Goal: Task Accomplishment & Management: Use online tool/utility

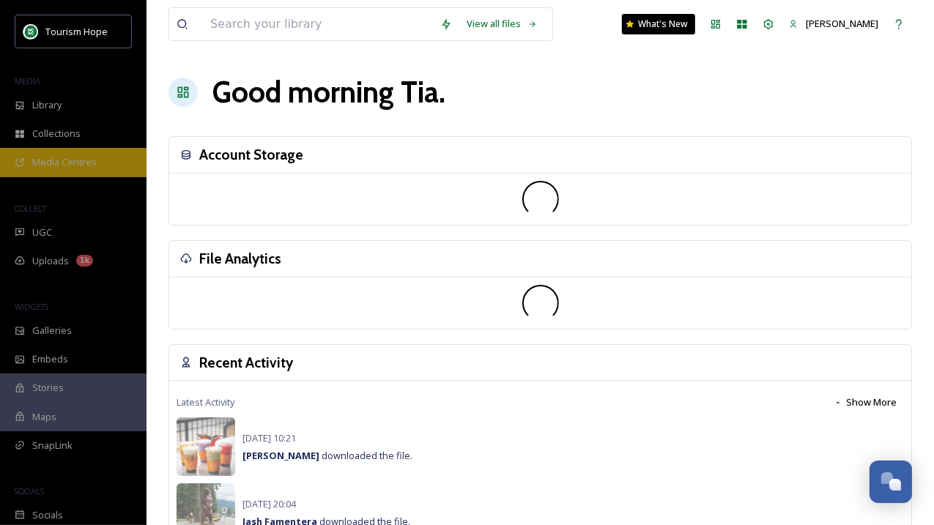
click at [81, 169] on div "Media Centres" at bounding box center [73, 162] width 147 height 29
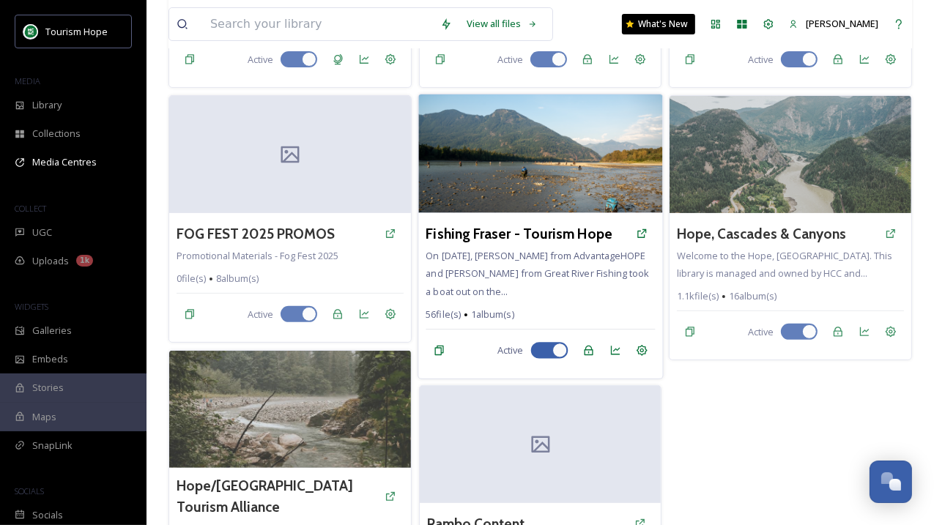
scroll to position [292, 0]
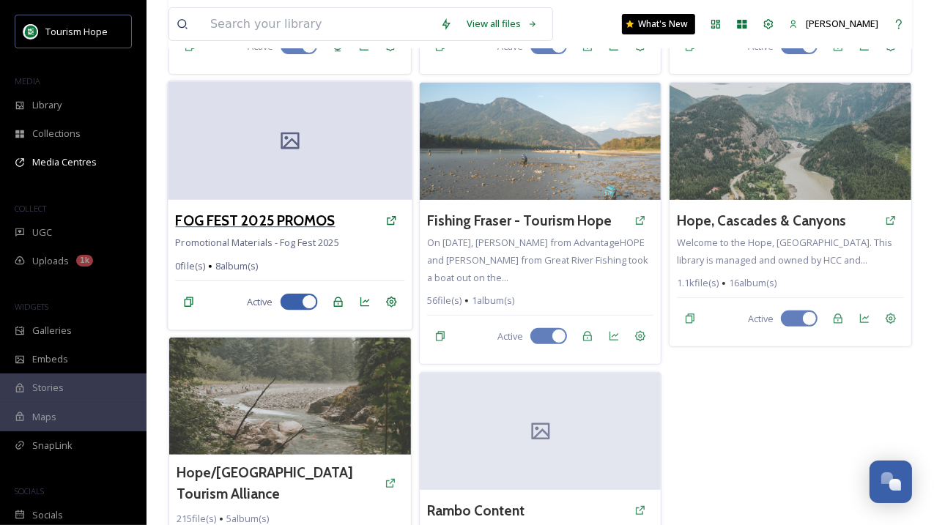
click at [300, 217] on h3 "FOG FEST 2025 PROMOS" at bounding box center [255, 220] width 160 height 21
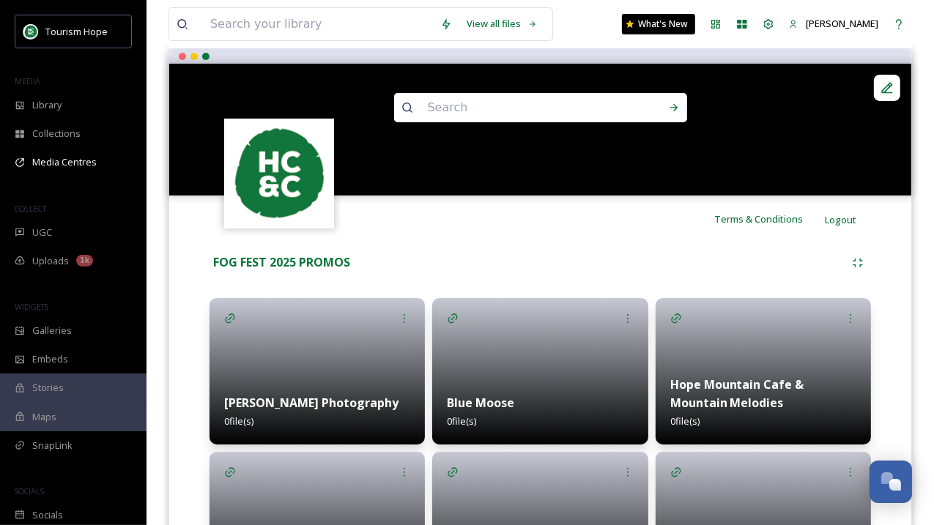
scroll to position [106, 0]
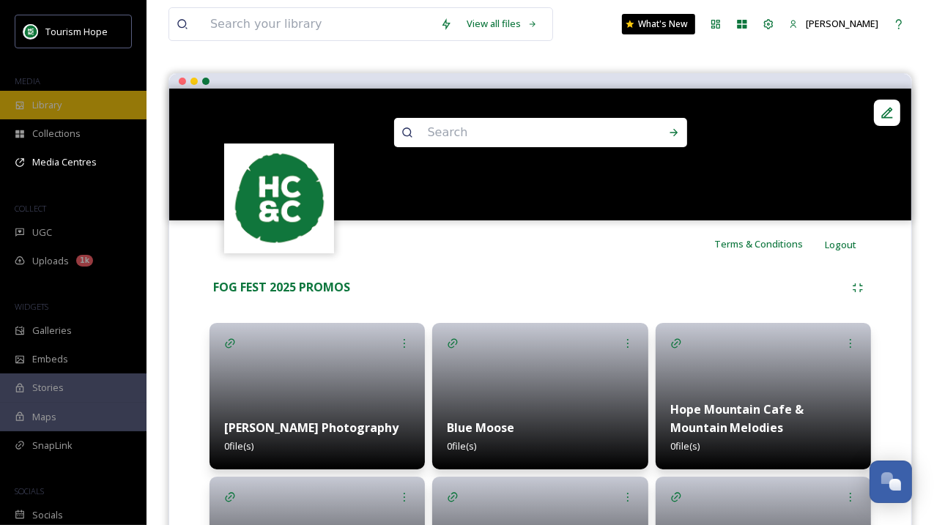
click at [67, 104] on div "Library" at bounding box center [73, 105] width 147 height 29
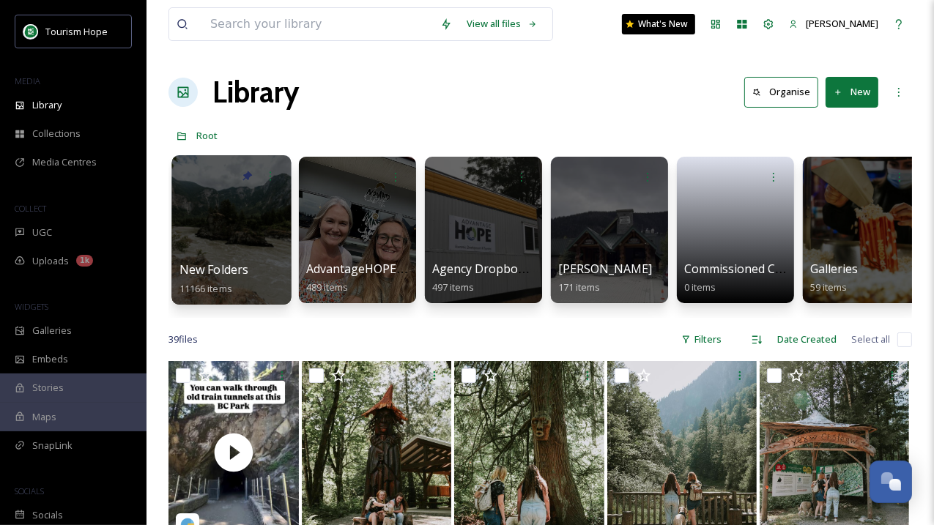
click at [237, 241] on div at bounding box center [230, 229] width 119 height 149
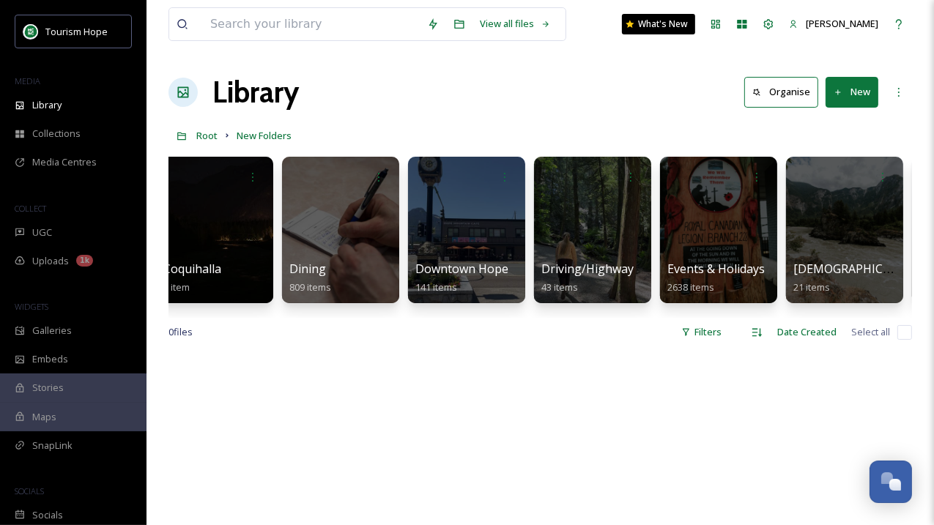
scroll to position [0, 677]
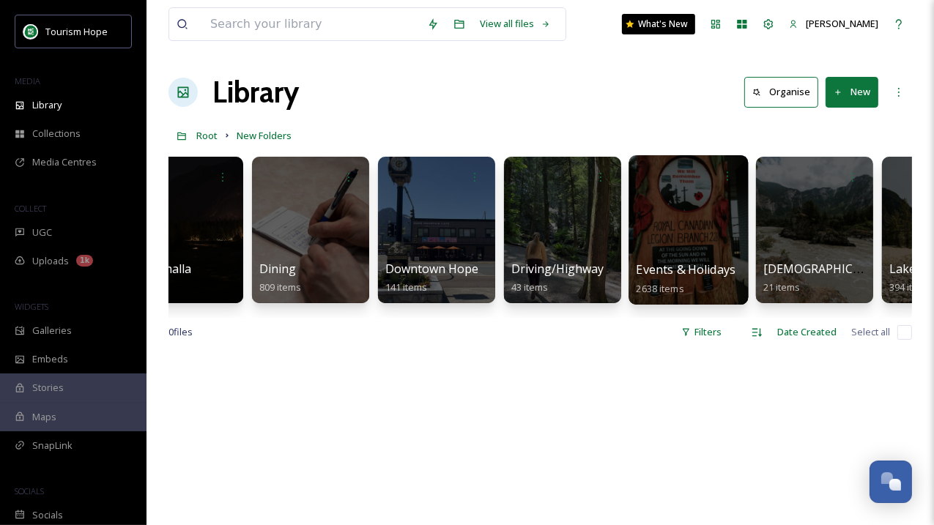
click at [685, 240] on div at bounding box center [688, 229] width 119 height 149
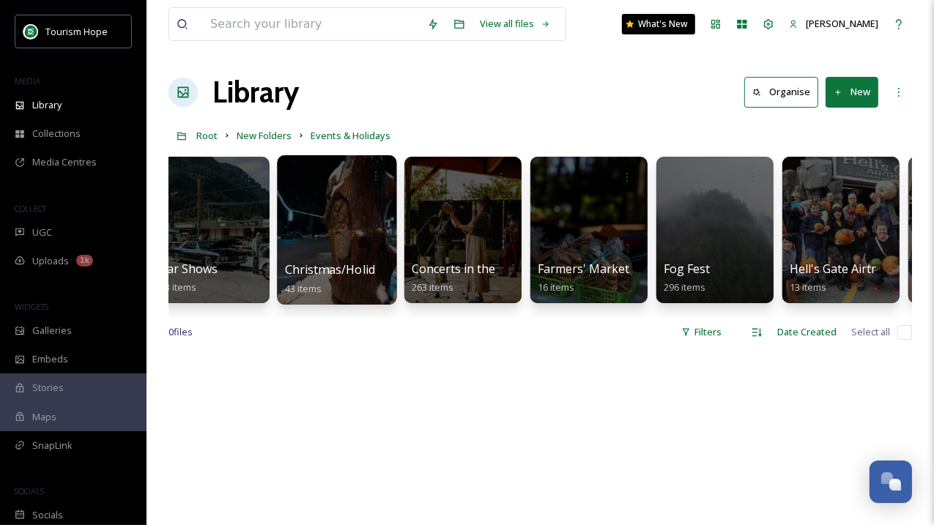
scroll to position [0, 779]
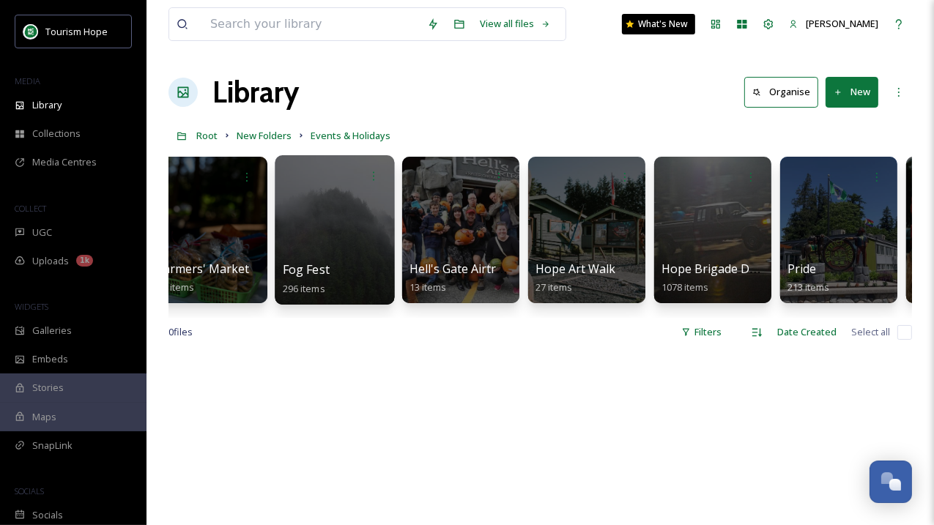
click at [328, 238] on div at bounding box center [334, 229] width 119 height 149
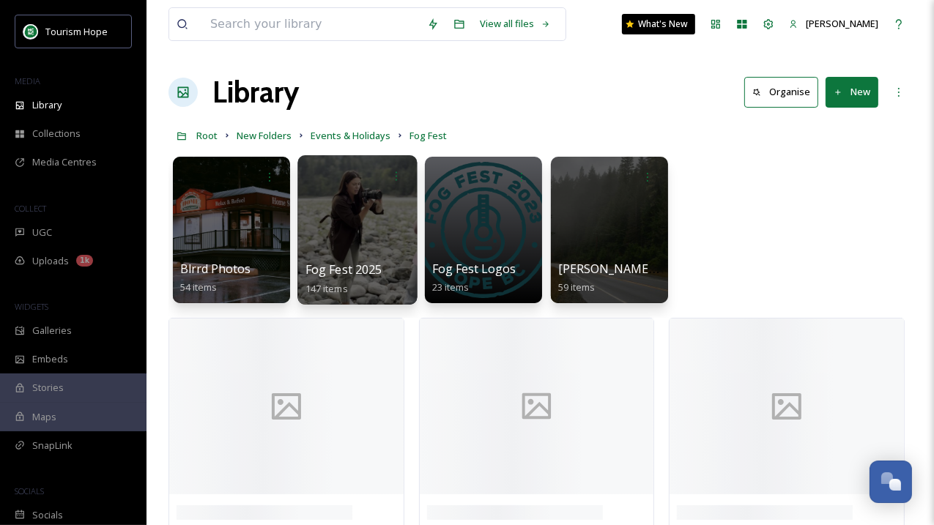
click at [361, 245] on div at bounding box center [357, 229] width 119 height 149
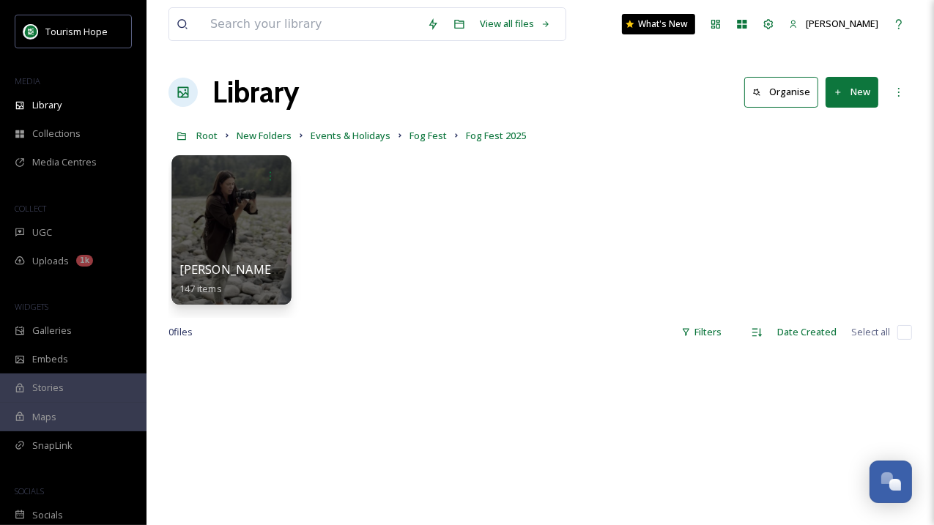
click at [247, 229] on div at bounding box center [230, 229] width 119 height 149
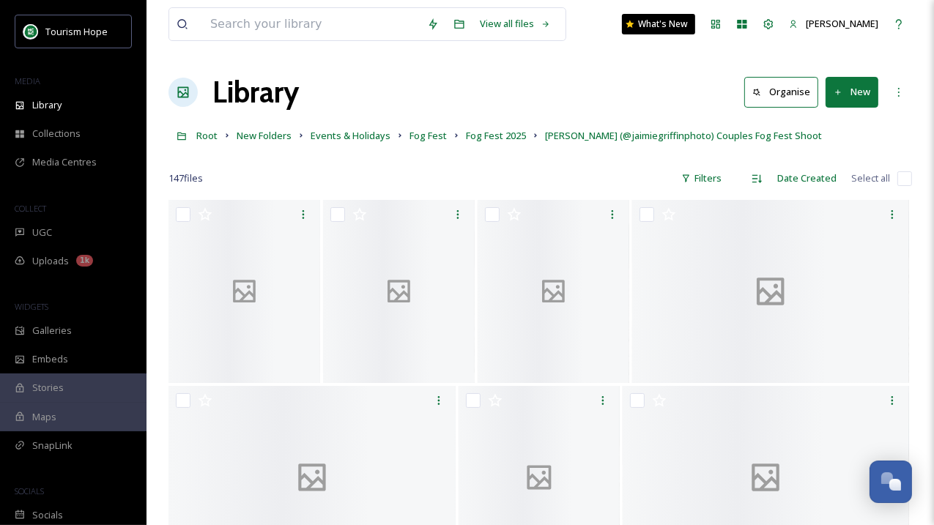
click at [906, 175] on input "checkbox" at bounding box center [905, 178] width 15 height 15
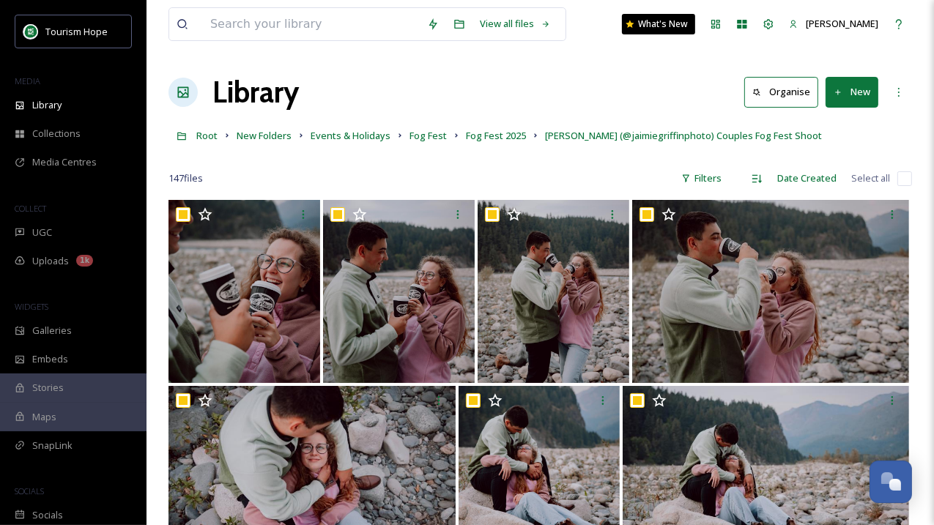
checkbox input "true"
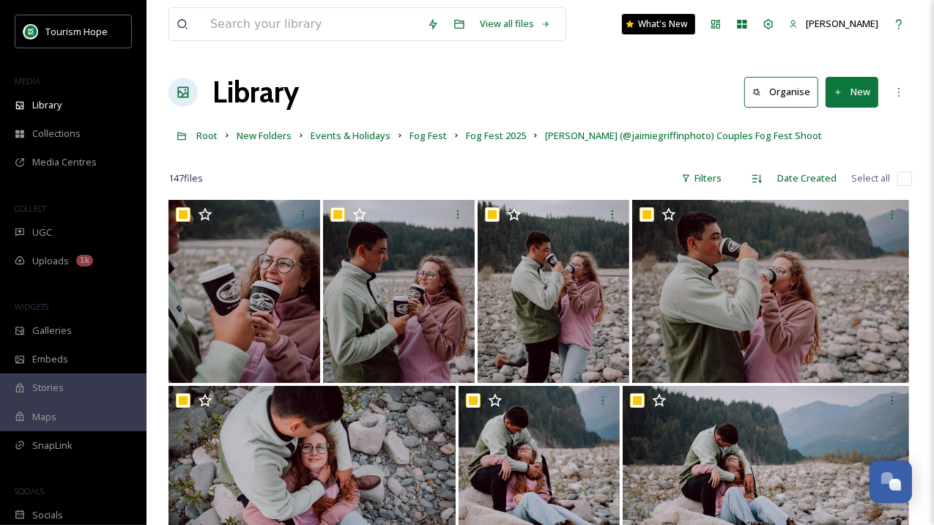
checkbox input "true"
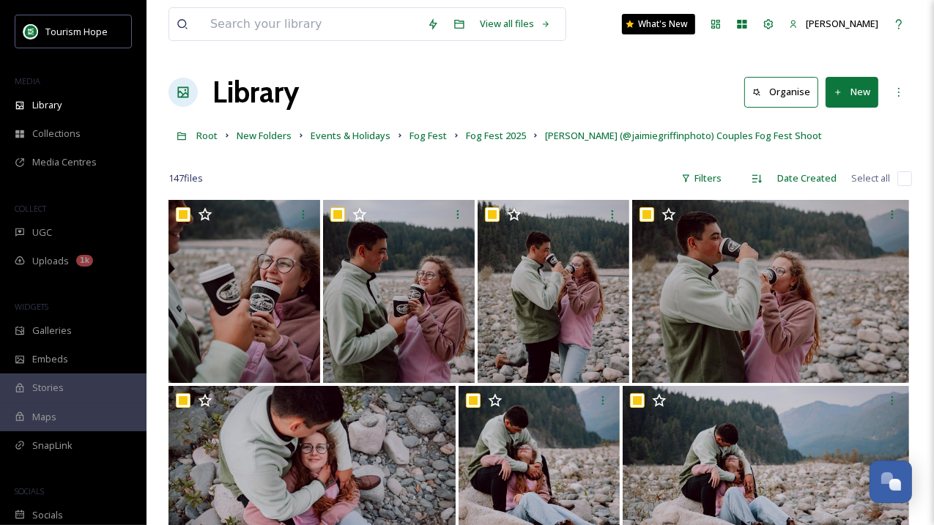
checkbox input "true"
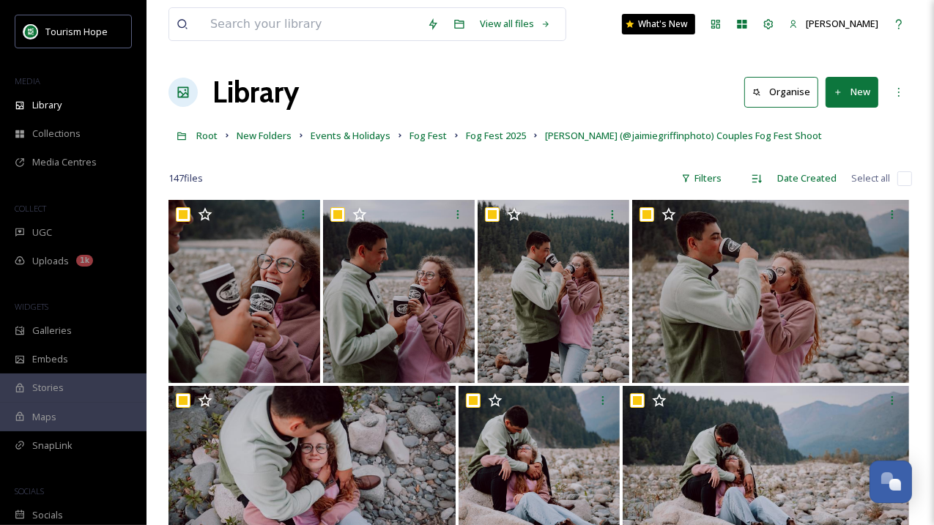
checkbox input "true"
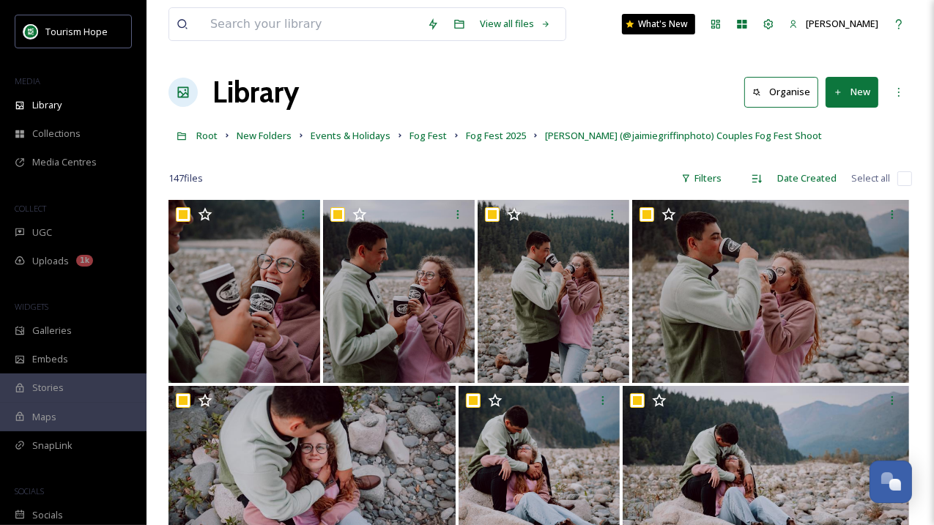
checkbox input "true"
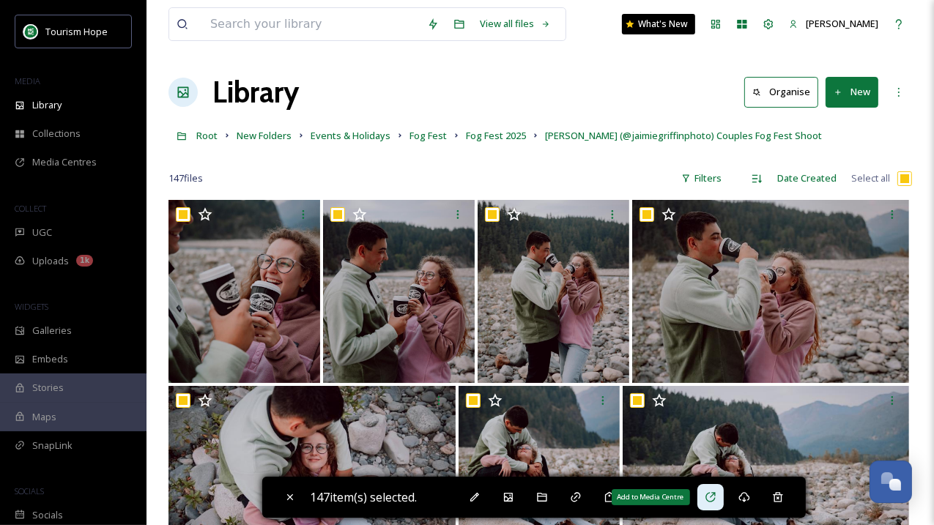
click at [713, 495] on icon at bounding box center [711, 498] width 12 height 12
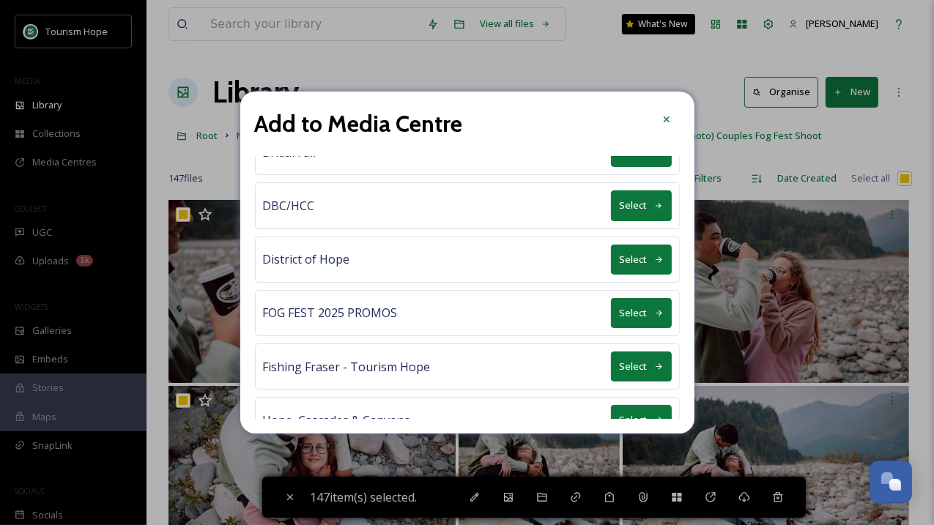
scroll to position [40, 0]
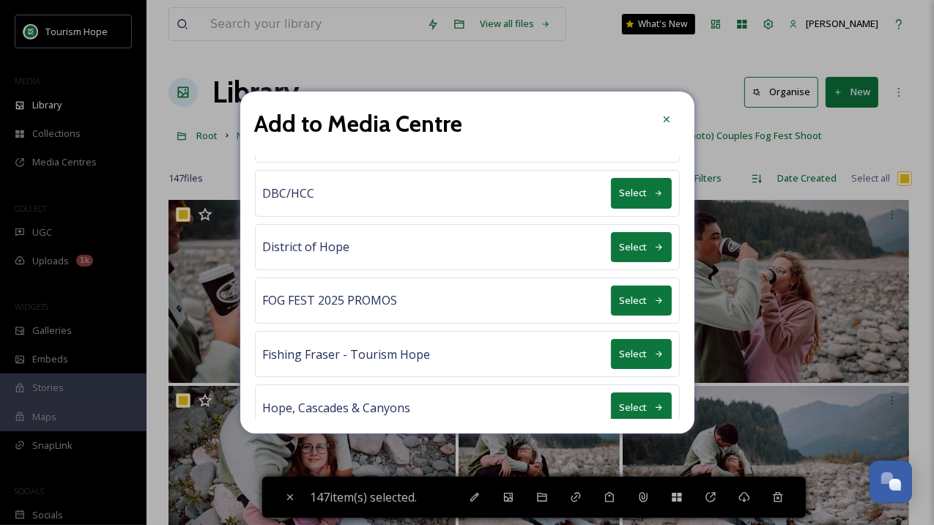
click at [663, 296] on icon at bounding box center [659, 301] width 10 height 10
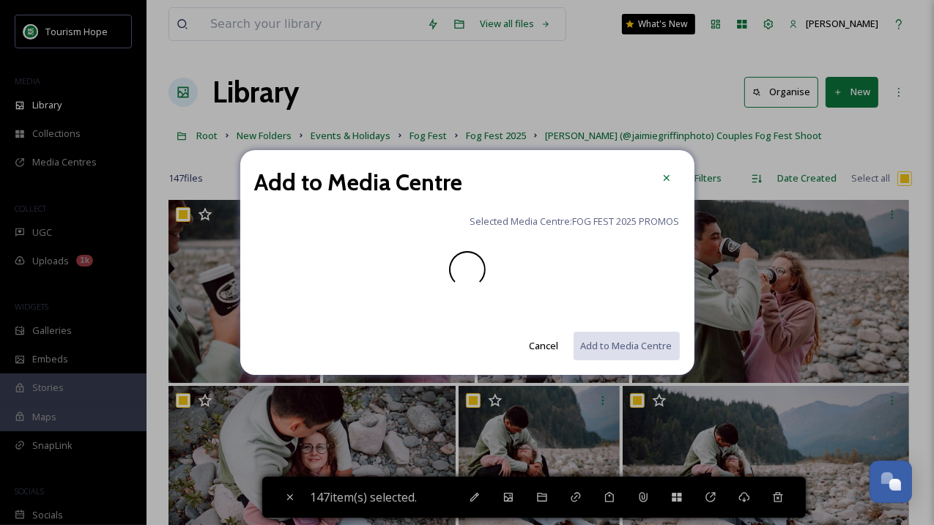
scroll to position [0, 0]
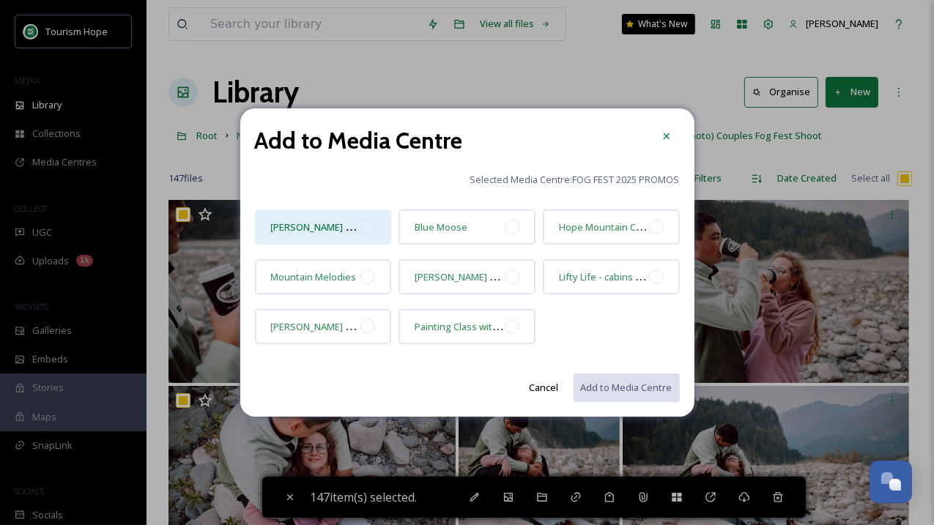
click at [364, 224] on div at bounding box center [368, 227] width 15 height 15
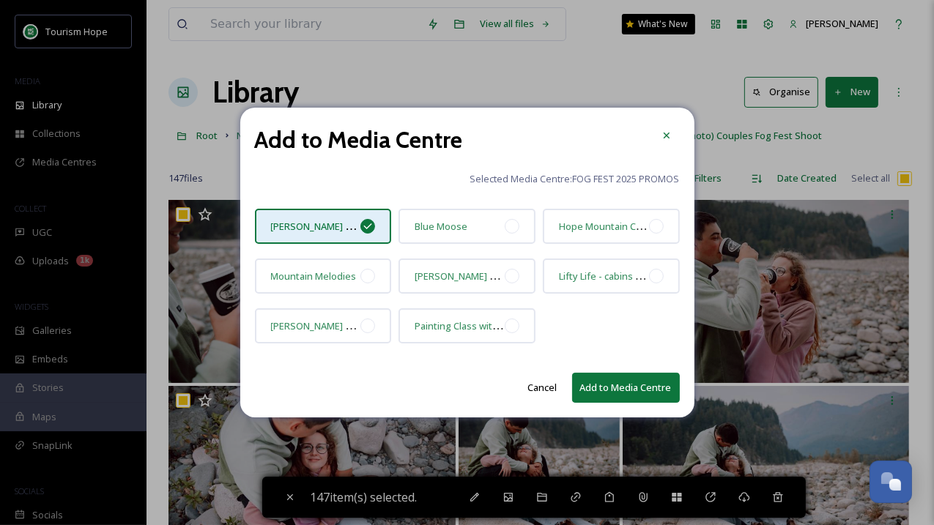
click at [632, 385] on button "Add to Media Centre" at bounding box center [626, 388] width 108 height 30
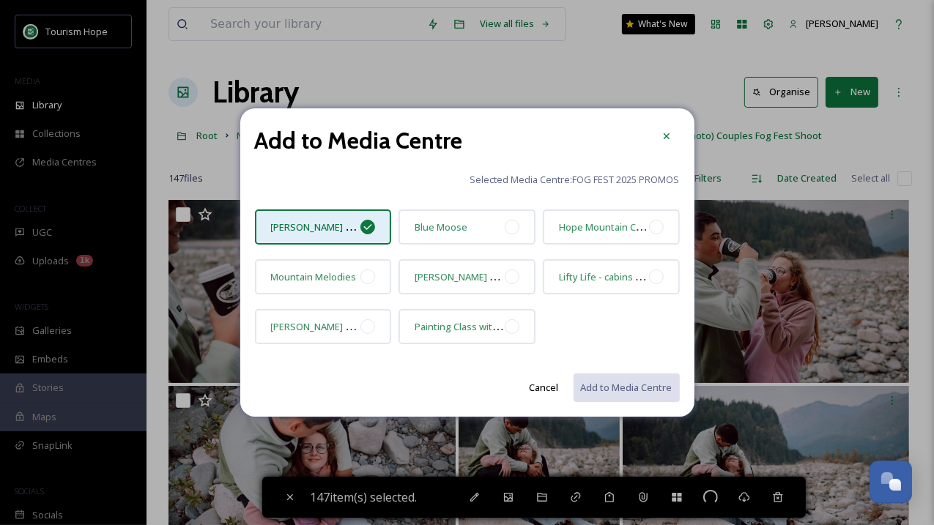
checkbox input "false"
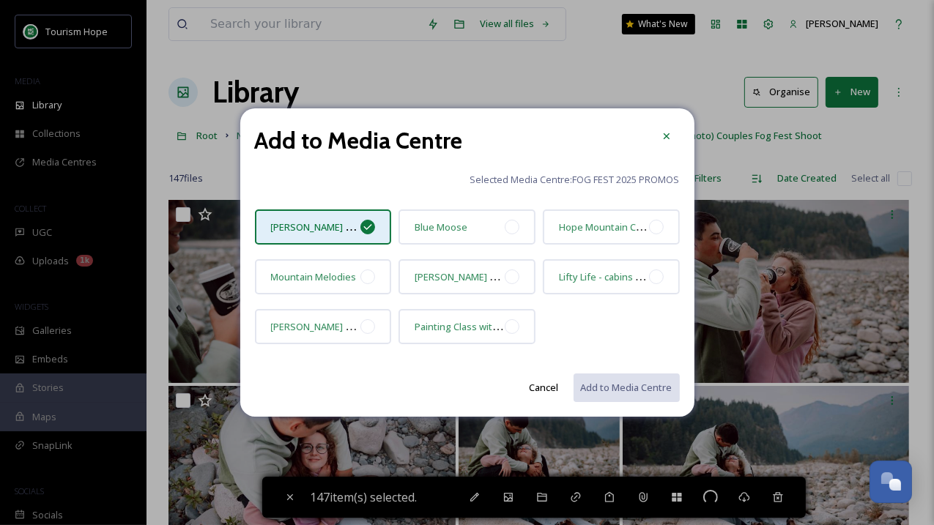
checkbox input "false"
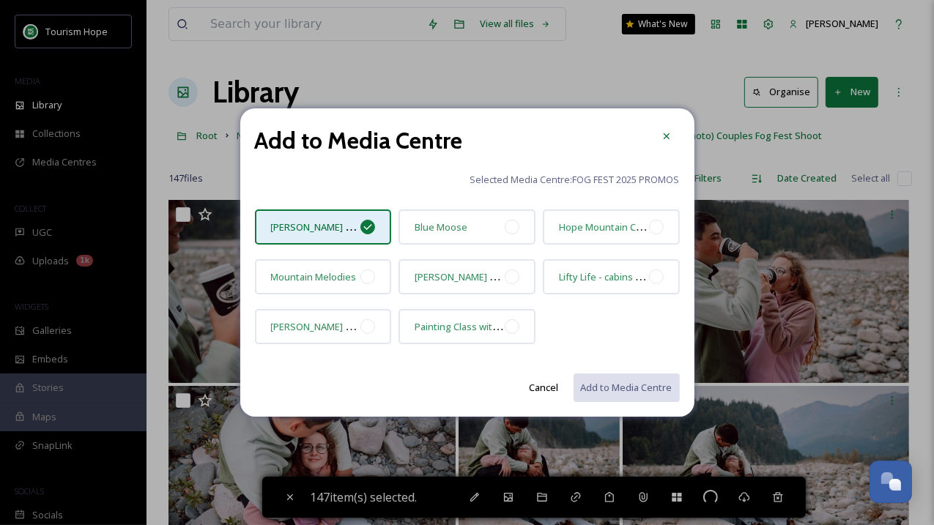
checkbox input "false"
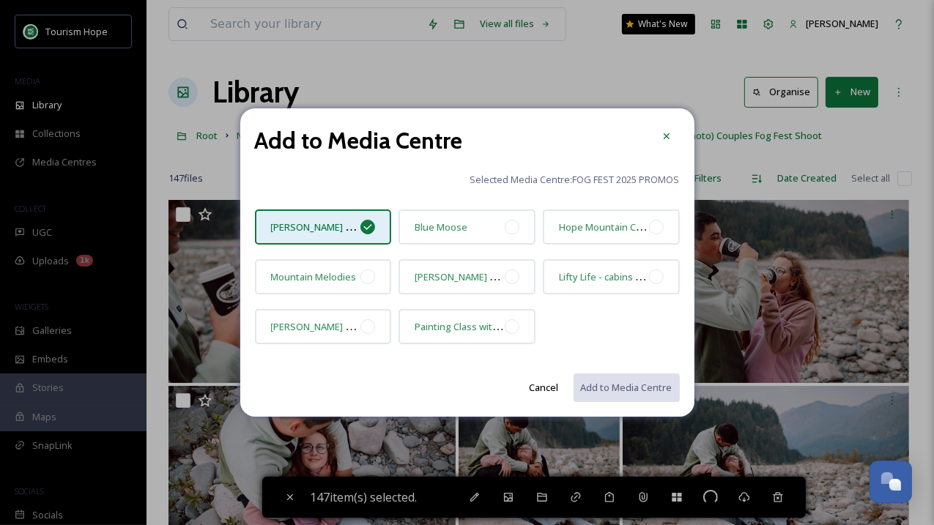
checkbox input "false"
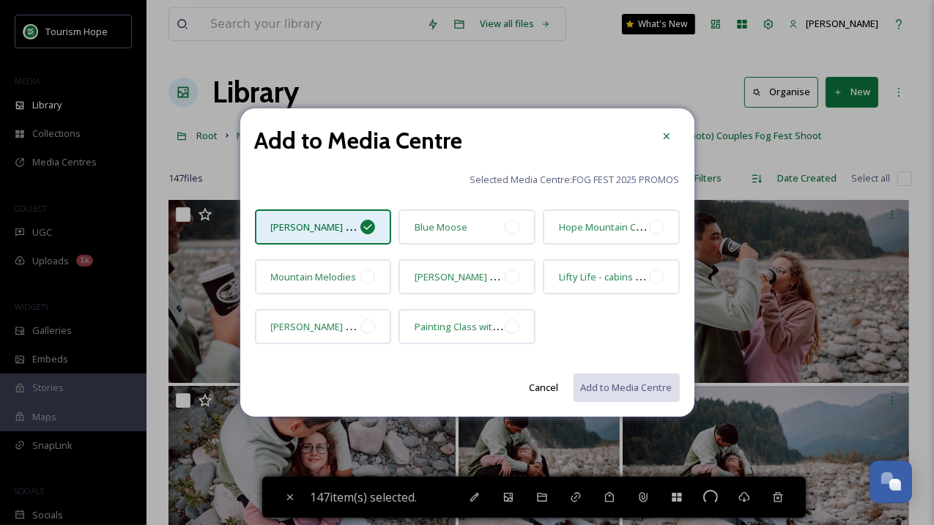
checkbox input "false"
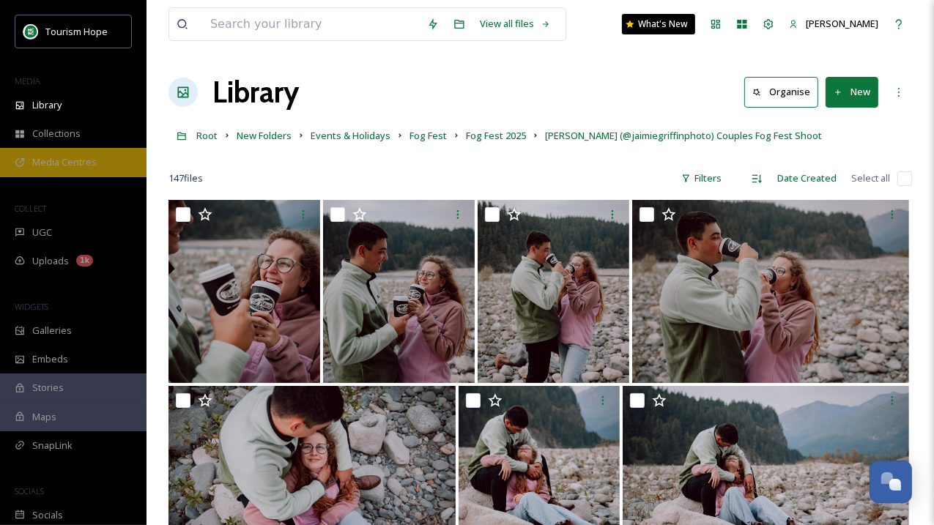
click at [101, 166] on div "Media Centres" at bounding box center [73, 162] width 147 height 29
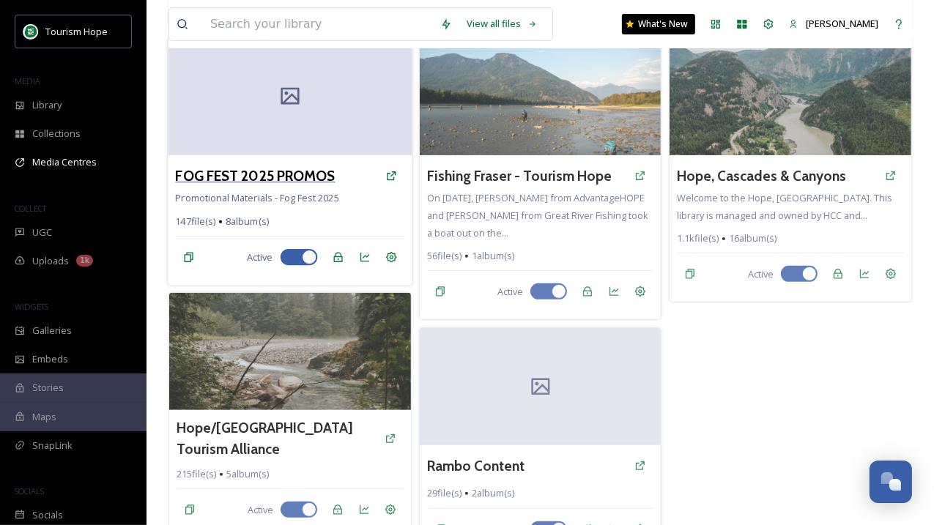
scroll to position [231, 0]
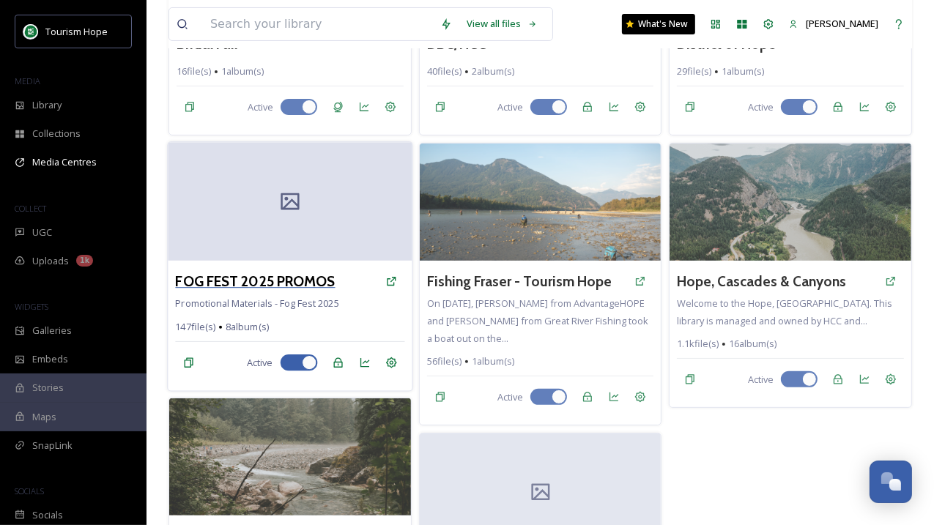
click at [298, 283] on h3 "FOG FEST 2025 PROMOS" at bounding box center [255, 281] width 160 height 21
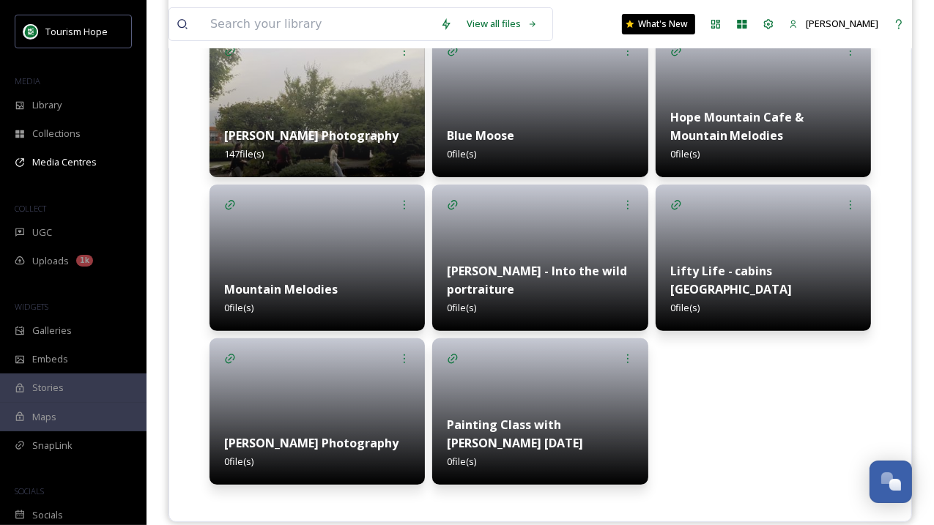
scroll to position [396, 0]
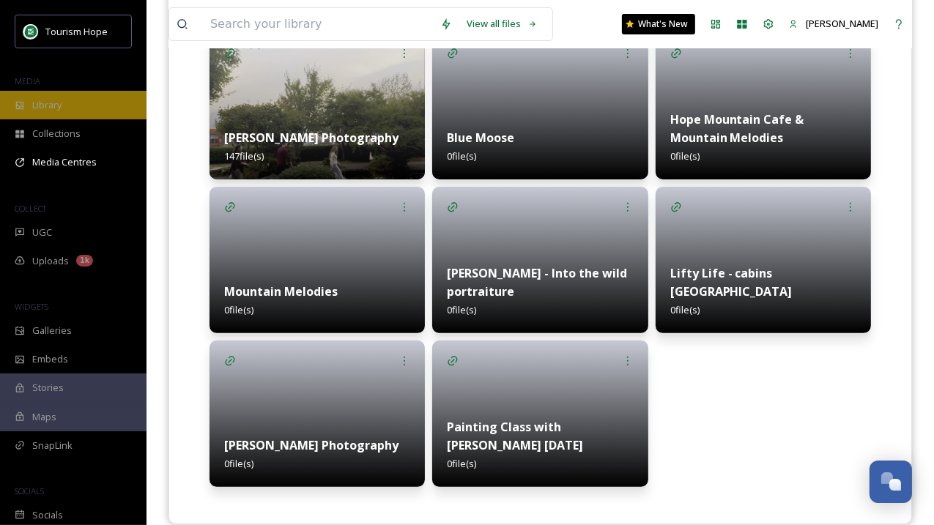
click at [74, 112] on div "Library" at bounding box center [73, 105] width 147 height 29
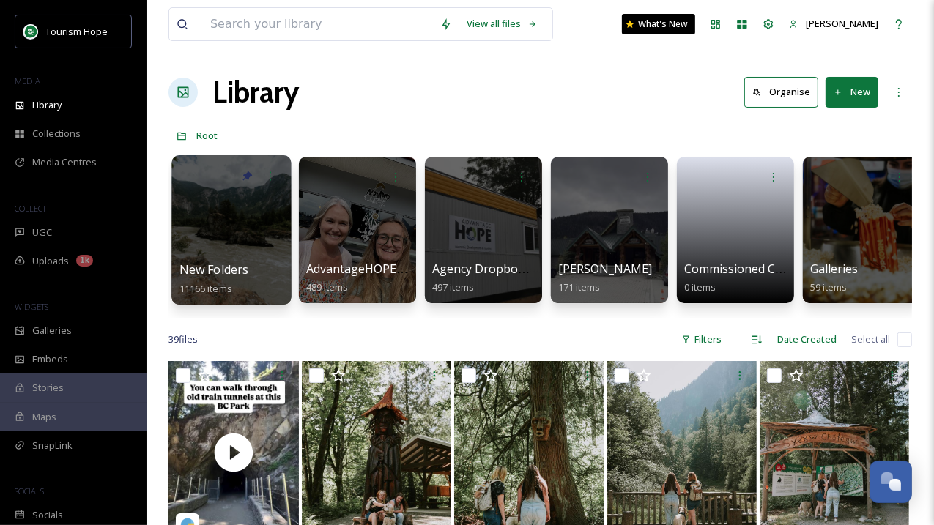
click at [224, 236] on div at bounding box center [230, 229] width 119 height 149
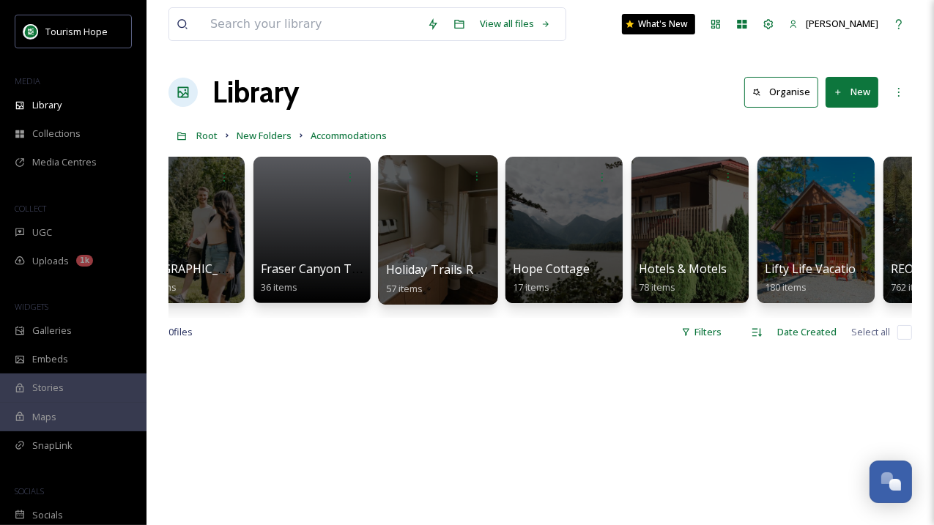
scroll to position [0, 516]
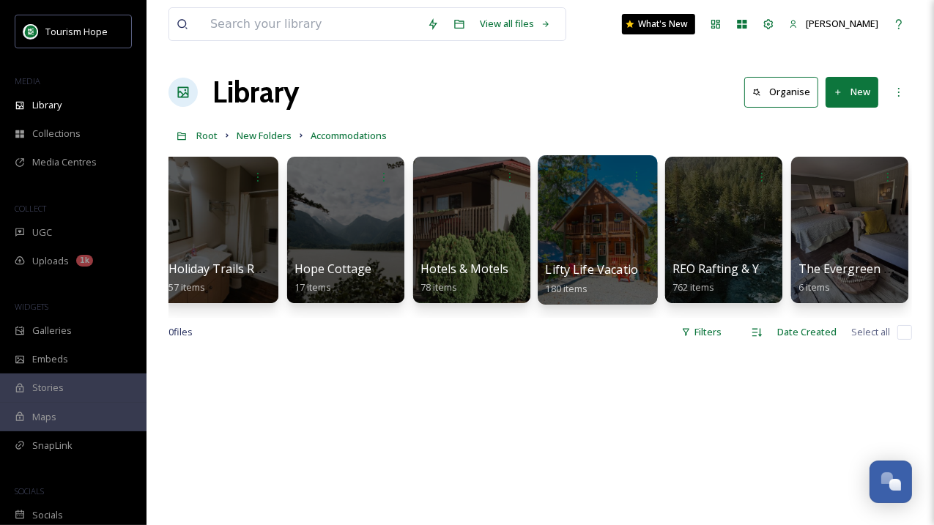
click at [578, 237] on div at bounding box center [597, 229] width 119 height 149
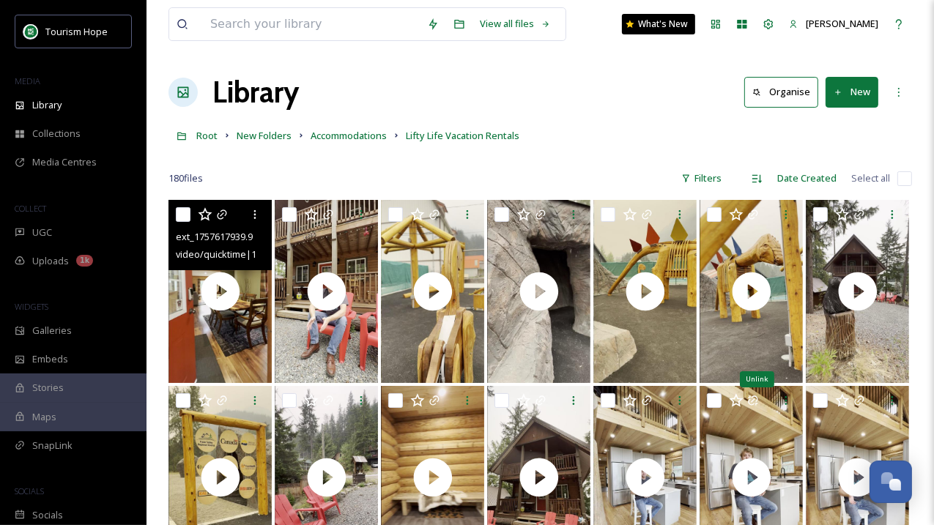
click at [180, 213] on input "checkbox" at bounding box center [183, 214] width 15 height 15
checkbox input "true"
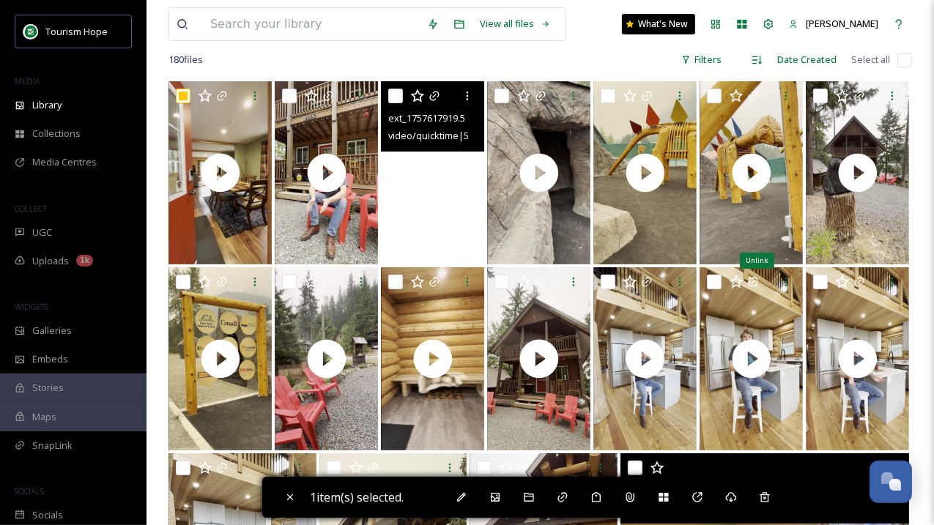
scroll to position [340, 0]
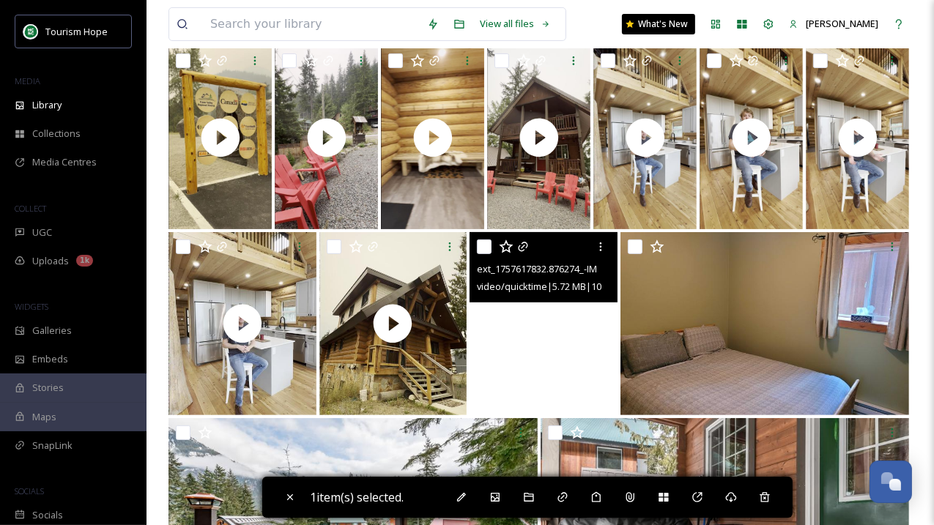
click at [498, 312] on video "ext_1757617832.876274_-IMG_2969 3.MOV" at bounding box center [544, 323] width 148 height 183
checkbox input "true"
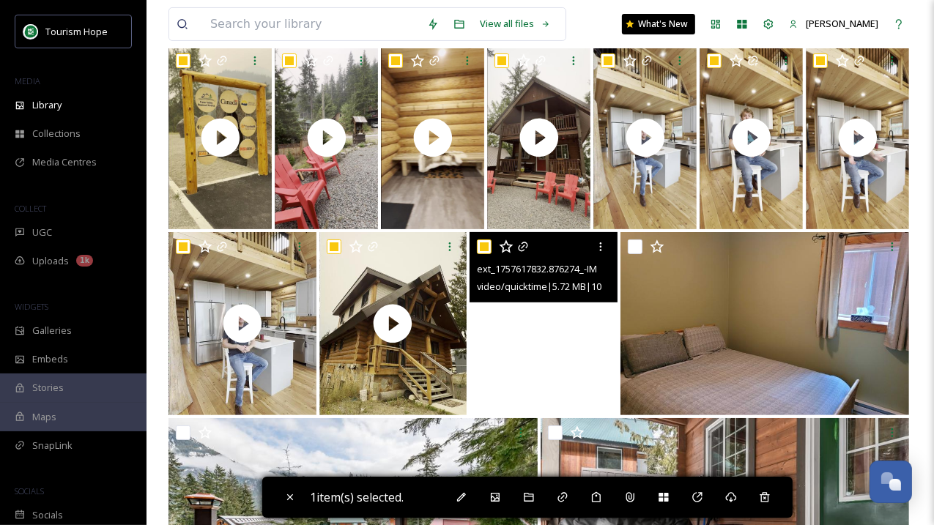
checkbox input "true"
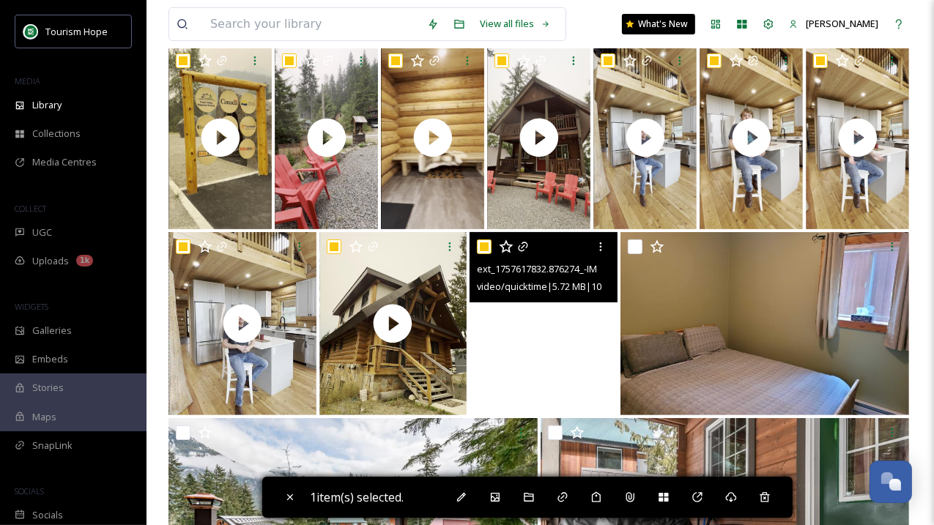
checkbox input "true"
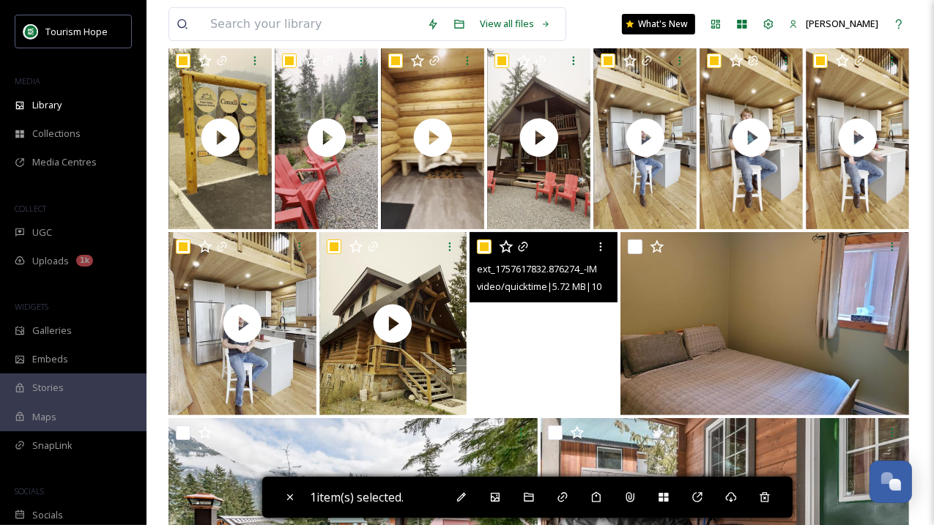
checkbox input "true"
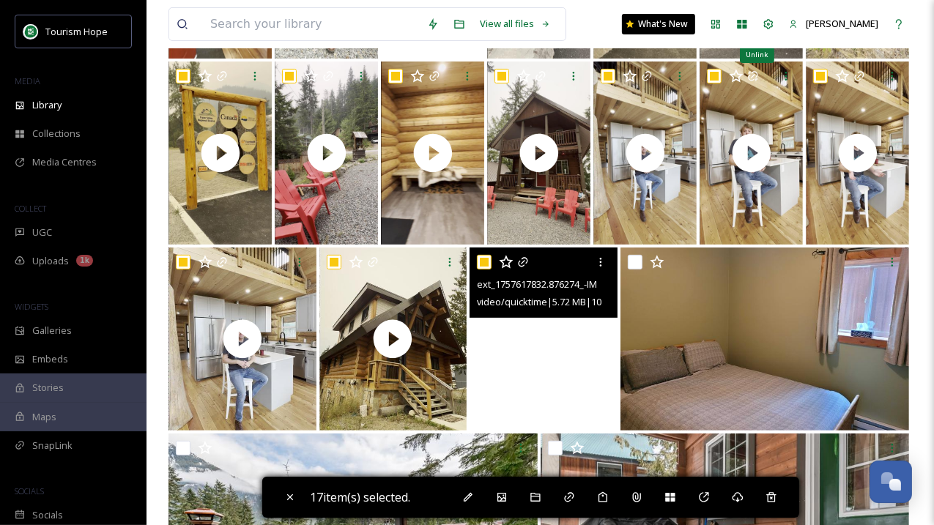
scroll to position [317, 0]
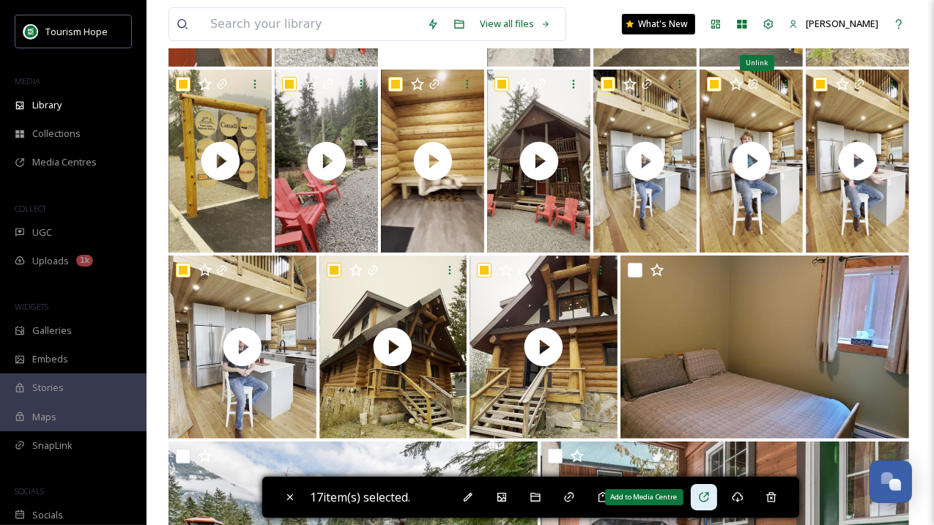
click at [710, 498] on icon at bounding box center [704, 498] width 12 height 12
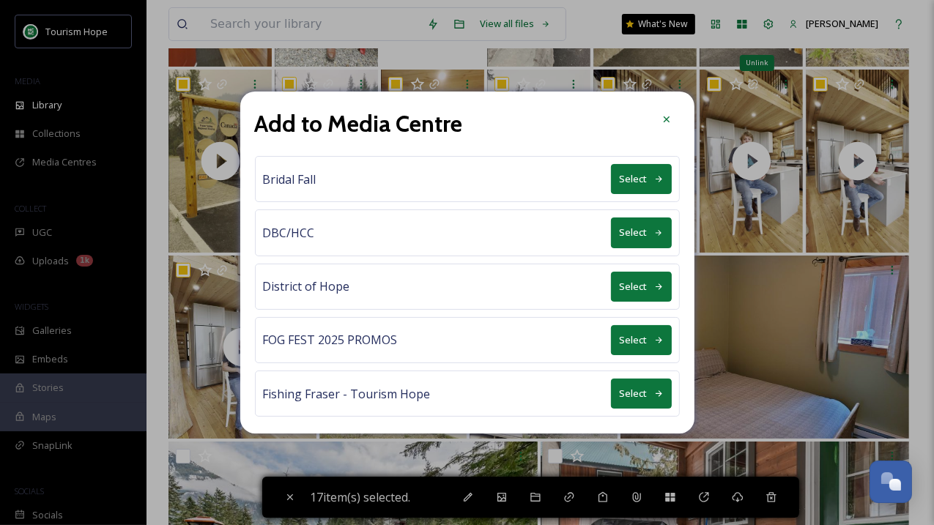
click at [632, 336] on button "Select" at bounding box center [641, 340] width 61 height 30
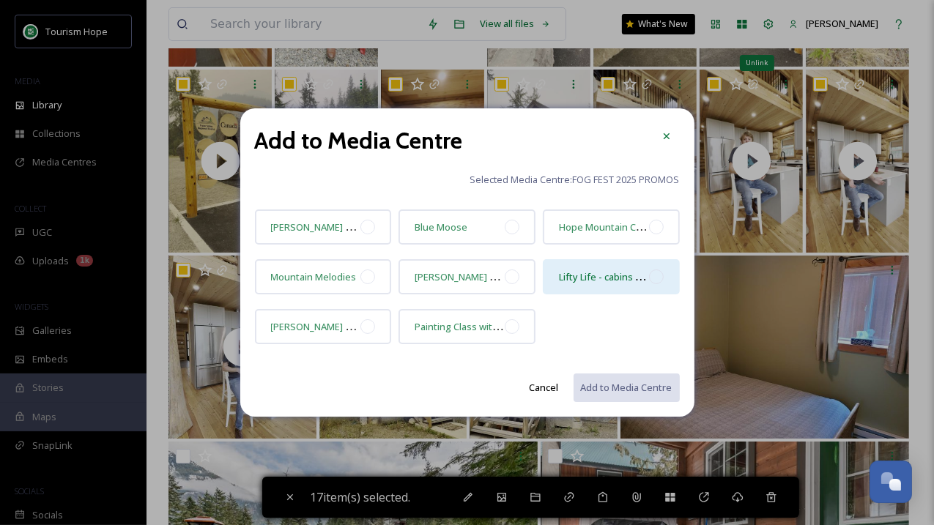
click at [662, 275] on div at bounding box center [656, 277] width 15 height 15
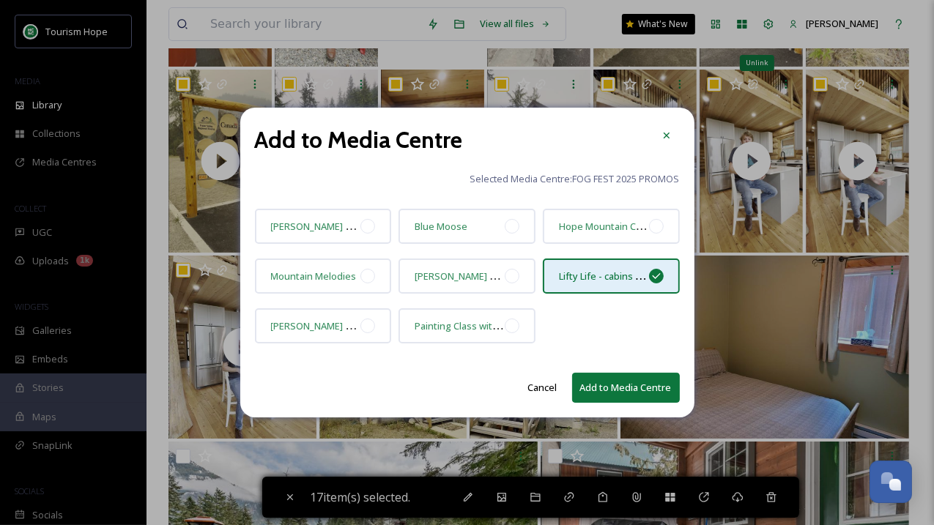
click at [602, 389] on button "Add to Media Centre" at bounding box center [626, 388] width 108 height 30
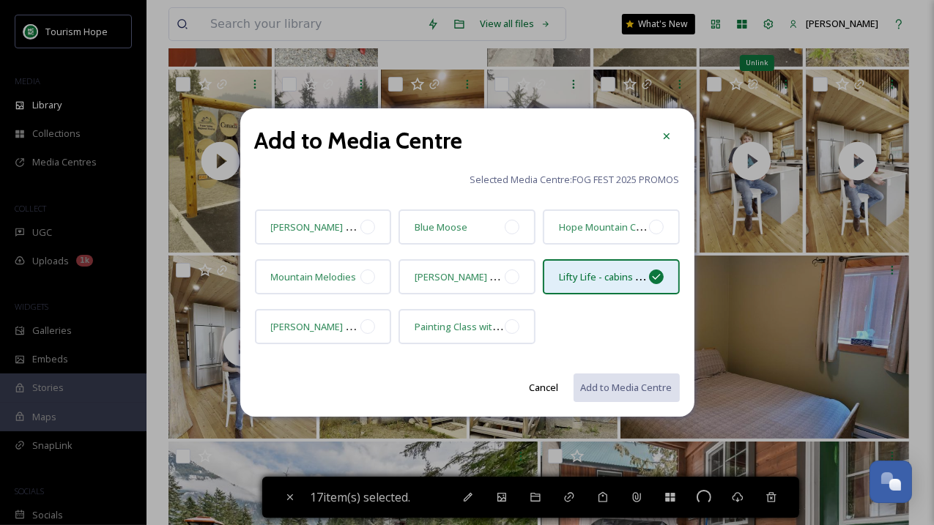
checkbox input "false"
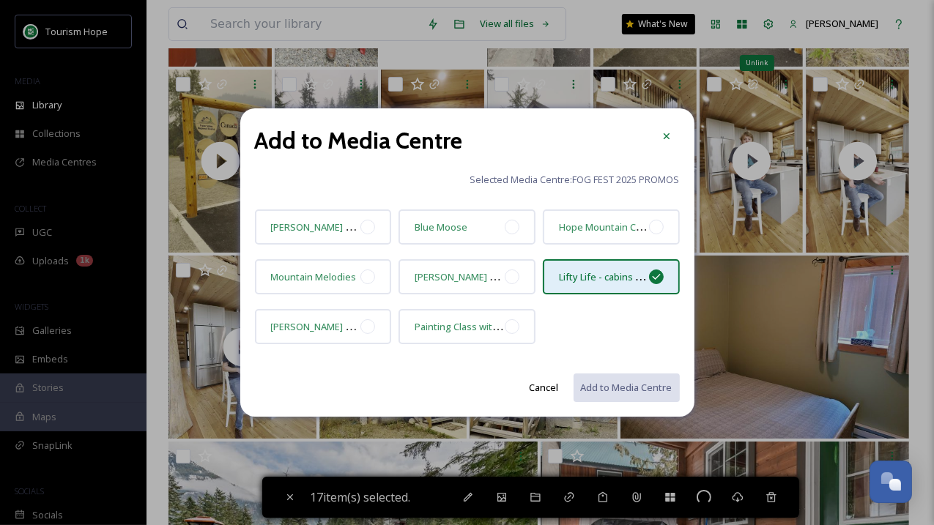
checkbox input "false"
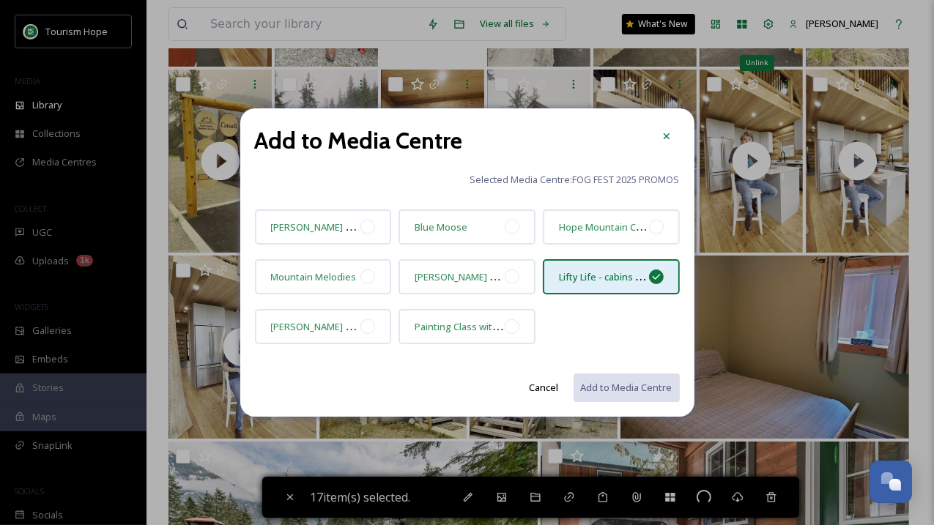
checkbox input "false"
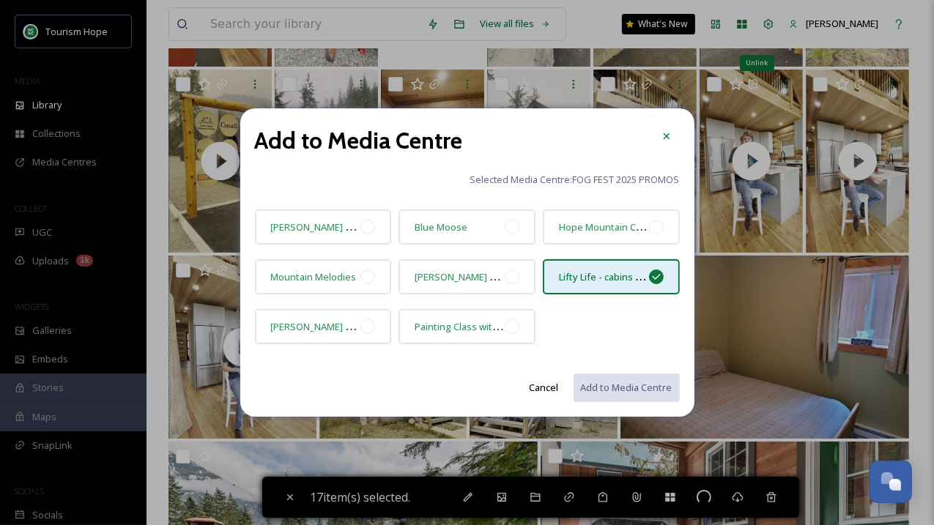
checkbox input "false"
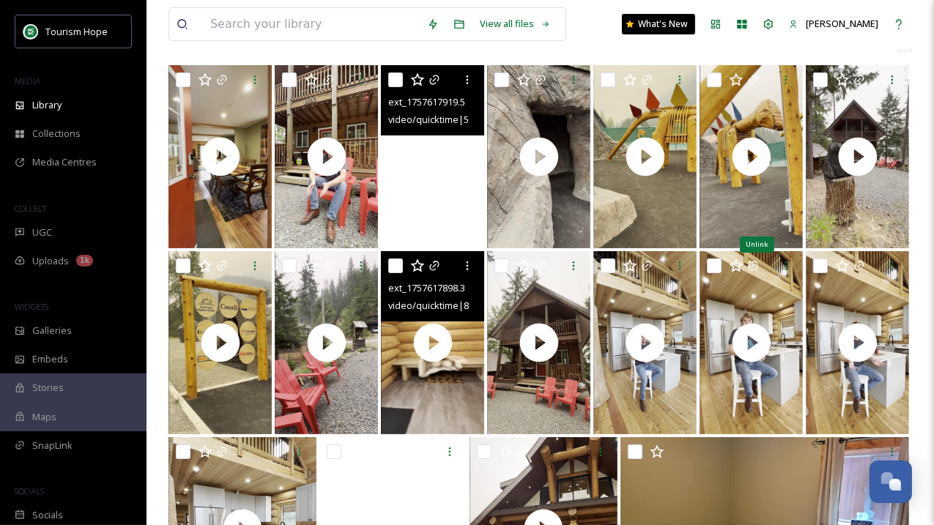
scroll to position [0, 0]
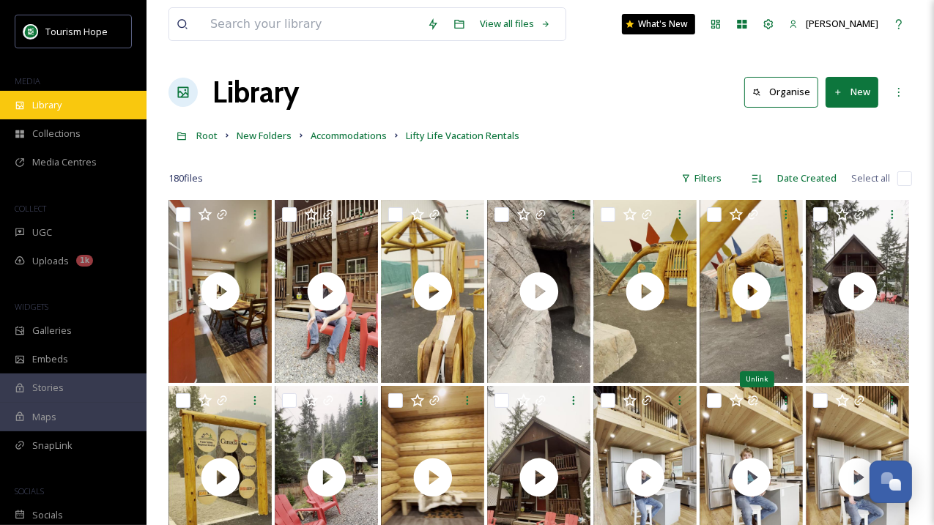
click at [73, 101] on div "Library" at bounding box center [73, 105] width 147 height 29
